Goal: Use online tool/utility

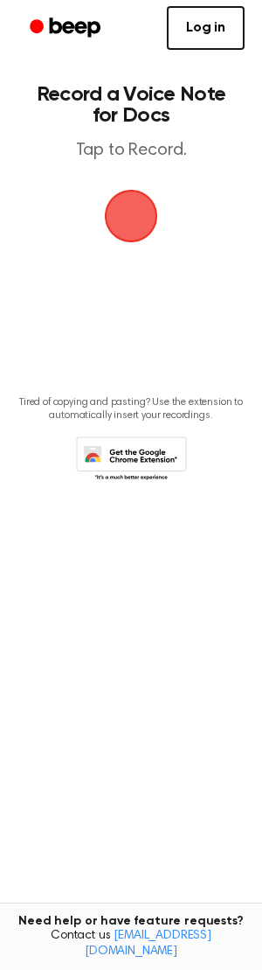
click at [120, 223] on span "button" at bounding box center [131, 216] width 49 height 49
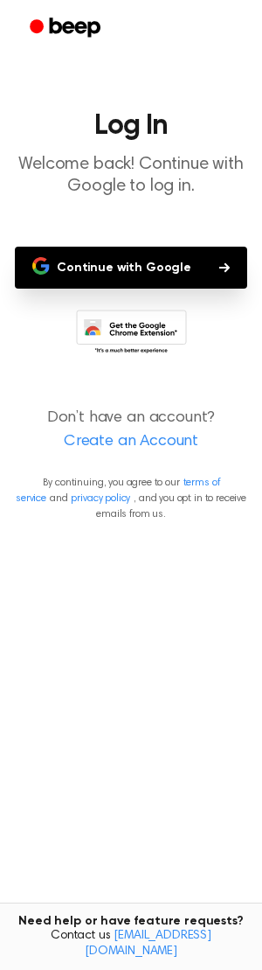
click at [165, 269] on button "Continue with Google" at bounding box center [131, 268] width 233 height 42
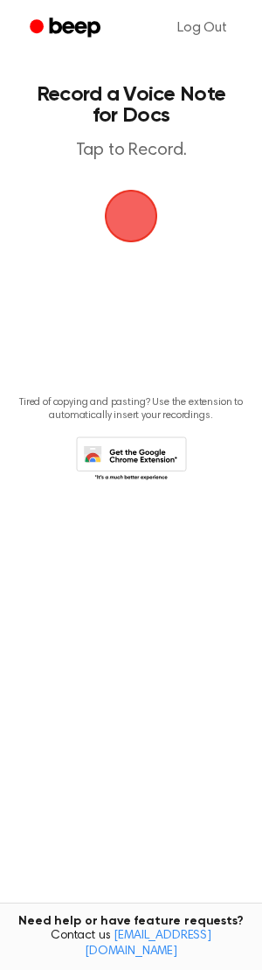
click at [137, 221] on span "button" at bounding box center [131, 216] width 49 height 49
drag, startPoint x: 159, startPoint y: 206, endPoint x: 138, endPoint y: 228, distance: 30.3
click at [143, 224] on span "button" at bounding box center [131, 216] width 63 height 63
